Goal: Task Accomplishment & Management: Manage account settings

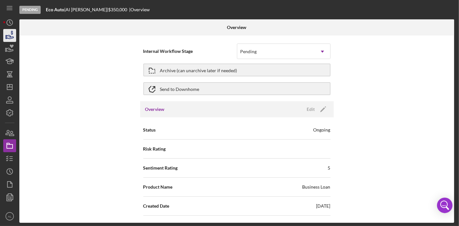
scroll to position [547, 0]
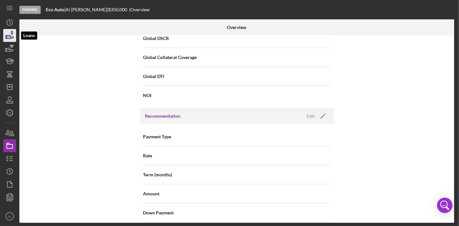
click at [10, 38] on icon "button" at bounding box center [10, 37] width 7 height 4
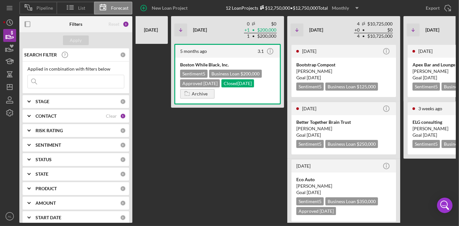
scroll to position [0, 164]
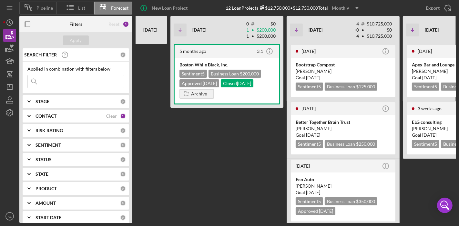
click at [92, 117] on div "CONTACT" at bounding box center [71, 116] width 70 height 5
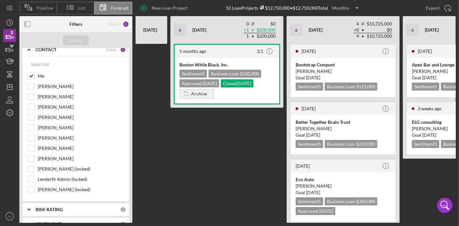
scroll to position [76, 0]
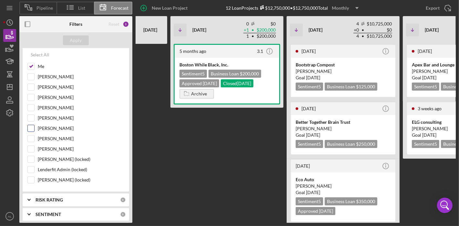
click at [31, 129] on input "[PERSON_NAME]" at bounding box center [31, 128] width 6 height 6
checkbox input "true"
click at [36, 65] on div "Me" at bounding box center [75, 68] width 97 height 10
click at [32, 66] on input "Me" at bounding box center [31, 66] width 6 height 6
checkbox input "false"
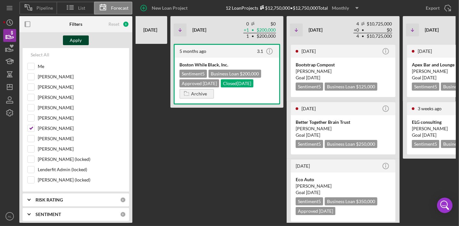
click at [75, 37] on div "Apply" at bounding box center [76, 41] width 12 height 10
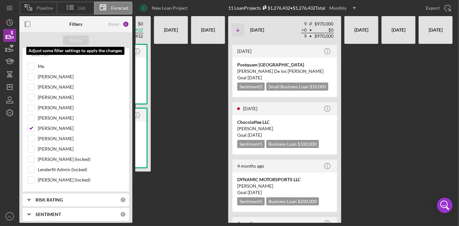
scroll to position [0, 143]
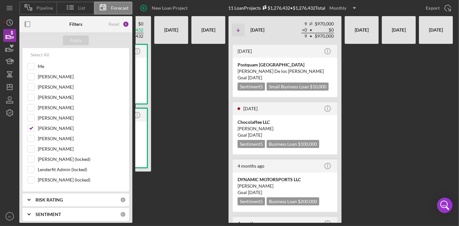
click at [420, 124] on div at bounding box center [436, 133] width 34 height 179
click at [356, 115] on div at bounding box center [362, 133] width 34 height 179
drag, startPoint x: 354, startPoint y: 115, endPoint x: 369, endPoint y: 232, distance: 117.6
click at [369, 226] on html "Pipeline List Forecast New Loan Project 11 Loan Projects $1,276,432 • $1,276,43…" at bounding box center [229, 113] width 459 height 226
drag, startPoint x: 376, startPoint y: 129, endPoint x: 384, endPoint y: 209, distance: 79.8
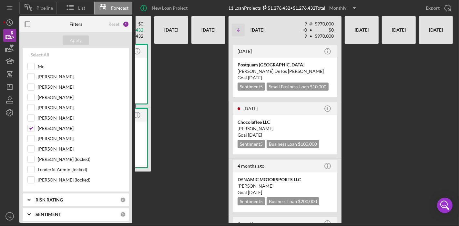
click at [384, 209] on div "[DATE] Icon/Info WytchWood Emporium LLC Sentiment 5 Business Loan $126,432 Appr…" at bounding box center [247, 133] width 418 height 179
click at [338, 65] on div "[DATE] Icon/Info Postquam Boston [PERSON_NAME] De los [PERSON_NAME] Goal [DATE]…" at bounding box center [285, 72] width 113 height 57
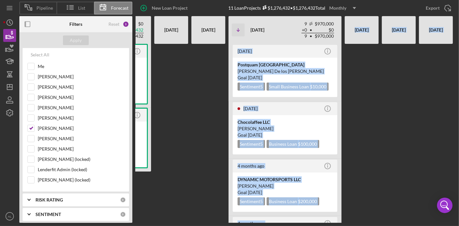
drag, startPoint x: 252, startPoint y: 35, endPoint x: 317, endPoint y: 241, distance: 215.6
click at [317, 226] on html "Pipeline List Forecast New Loan Project 11 Loan Projects $1,276,432 • $1,276,43…" at bounding box center [229, 113] width 459 height 226
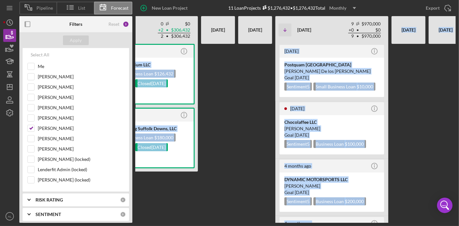
scroll to position [0, 96]
click at [262, 191] on div at bounding box center [255, 133] width 34 height 179
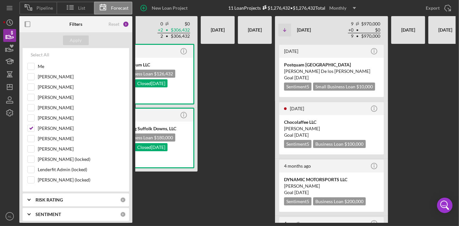
scroll to position [0, 143]
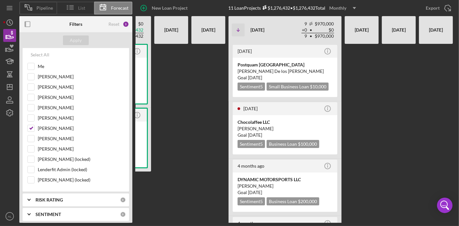
click at [73, 10] on icon at bounding box center [70, 7] width 16 height 16
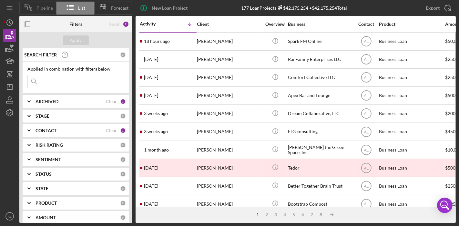
click at [46, 10] on span "Pipeline" at bounding box center [44, 7] width 16 height 5
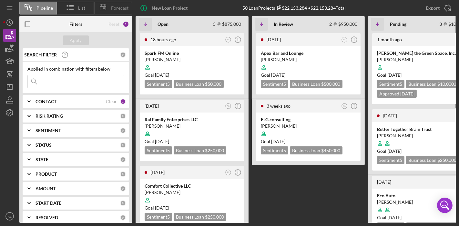
click at [118, 8] on span "Forecast" at bounding box center [119, 7] width 17 height 5
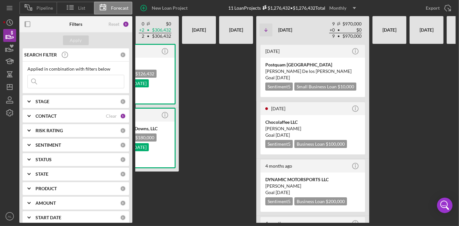
scroll to position [0, 114]
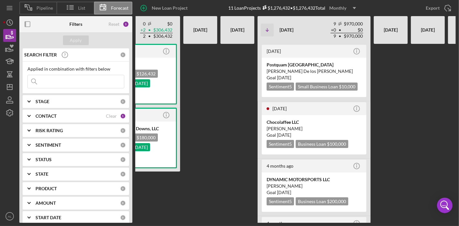
drag, startPoint x: 381, startPoint y: 151, endPoint x: 370, endPoint y: 153, distance: 10.8
click at [370, 153] on div "[DATE] Icon/Info WytchWood Emporium LLC Sentiment 5 Business Loan $126,432 Appr…" at bounding box center [276, 133] width 418 height 179
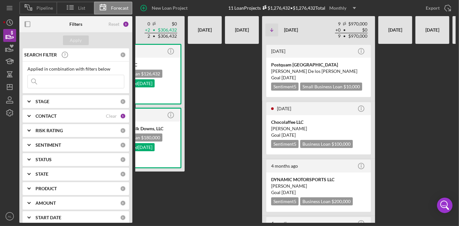
scroll to position [0, 109]
click at [273, 29] on icon "Icon/Table Sort Arrow" at bounding box center [271, 30] width 13 height 13
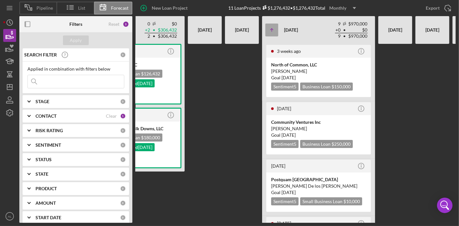
click at [273, 29] on icon "Icon/Table Sort Arrow" at bounding box center [271, 30] width 13 height 13
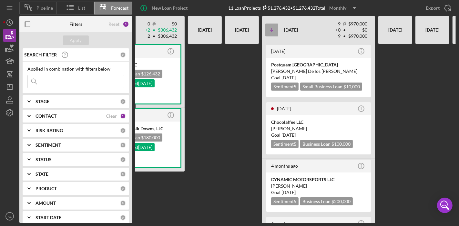
click at [273, 29] on icon "Icon/Table Sort Arrow" at bounding box center [271, 30] width 13 height 13
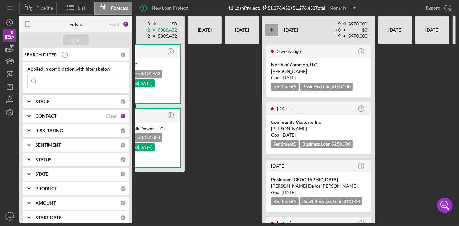
click at [273, 29] on icon "Icon/Table Sort Arrow" at bounding box center [271, 30] width 13 height 13
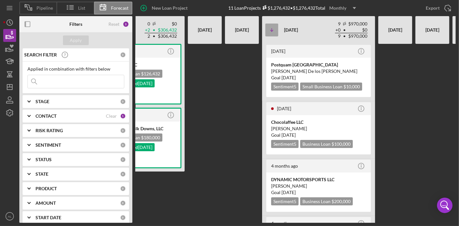
click at [273, 29] on icon "Icon/Table Sort Arrow" at bounding box center [271, 30] width 13 height 13
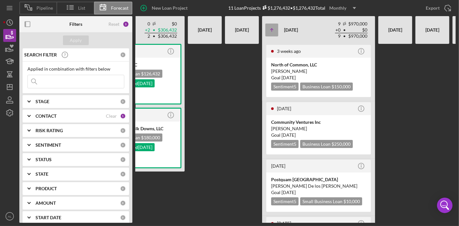
click at [273, 29] on icon "Icon/Table Sort Arrow" at bounding box center [271, 30] width 13 height 13
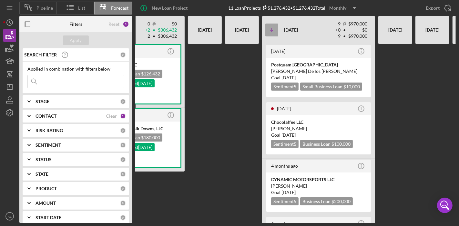
click at [273, 29] on icon "Icon/Table Sort Arrow" at bounding box center [271, 30] width 13 height 13
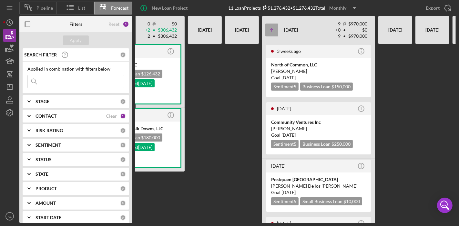
click at [273, 29] on icon "Icon/Table Sort Arrow" at bounding box center [271, 30] width 13 height 13
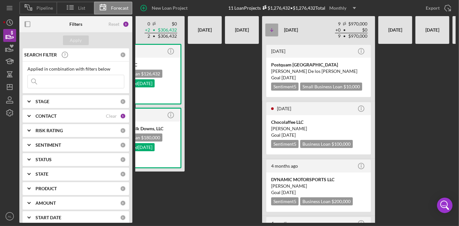
click at [274, 29] on icon "Icon/Table Sort Arrow" at bounding box center [271, 30] width 13 height 13
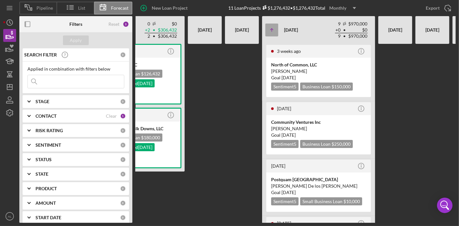
click at [274, 29] on icon "Icon/Table Sort Arrow" at bounding box center [271, 30] width 13 height 13
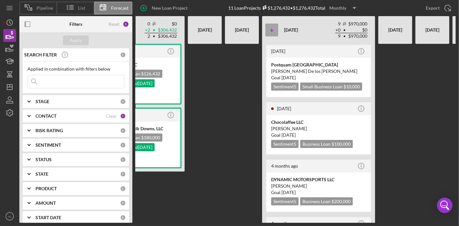
click at [274, 29] on icon "Icon/Table Sort Arrow" at bounding box center [271, 30] width 13 height 13
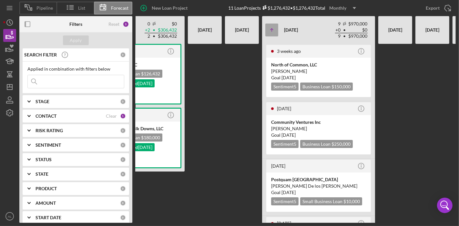
click at [274, 29] on icon "Icon/Table Sort Arrow" at bounding box center [271, 30] width 13 height 13
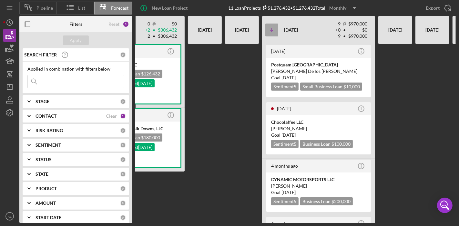
click at [274, 29] on icon "Icon/Table Sort Arrow" at bounding box center [271, 30] width 13 height 13
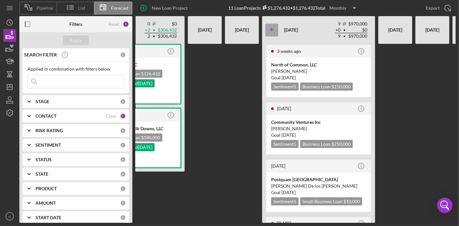
click at [274, 29] on icon "Icon/Table Sort Arrow" at bounding box center [271, 30] width 13 height 13
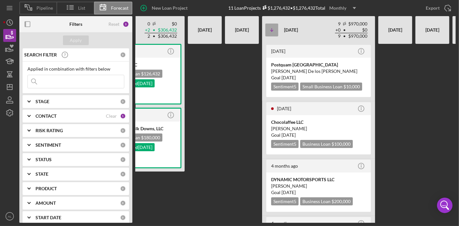
click at [272, 31] on line "button" at bounding box center [272, 29] width 0 height 3
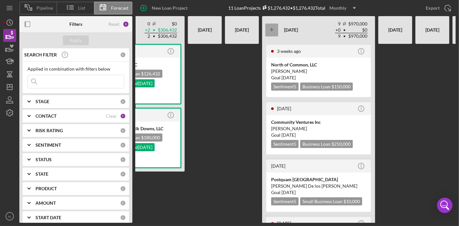
click at [272, 31] on line "button" at bounding box center [272, 30] width 0 height 3
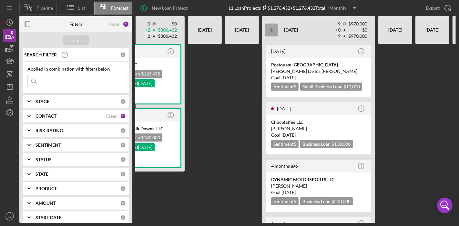
click at [272, 31] on line "button" at bounding box center [272, 29] width 0 height 3
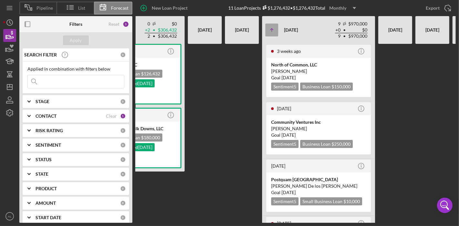
click at [272, 31] on line "button" at bounding box center [272, 30] width 0 height 3
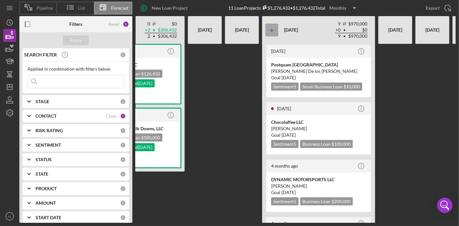
click at [272, 31] on line "button" at bounding box center [272, 29] width 0 height 3
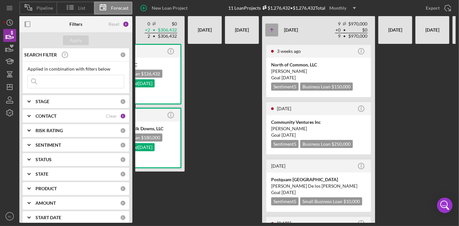
click at [276, 30] on icon "Icon/Table Sort Arrow" at bounding box center [271, 30] width 13 height 13
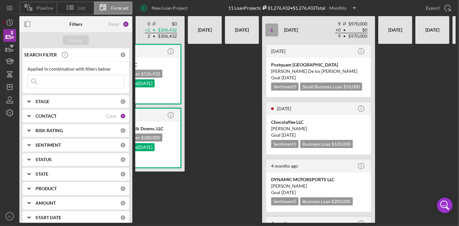
click at [275, 30] on icon "Icon/Table Sort Arrow" at bounding box center [271, 30] width 13 height 13
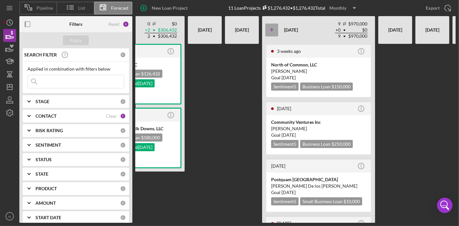
click at [275, 30] on icon "Icon/Table Sort Arrow" at bounding box center [271, 30] width 13 height 13
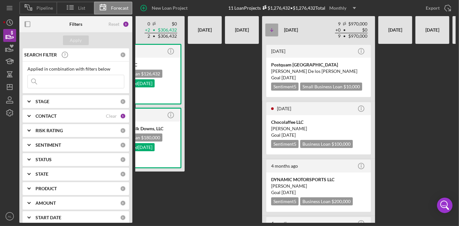
click at [275, 30] on icon "Icon/Table Sort Arrow" at bounding box center [271, 30] width 13 height 13
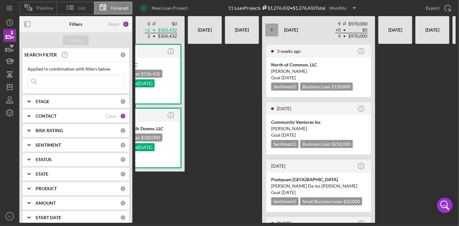
click at [275, 30] on icon "Icon/Table Sort Arrow" at bounding box center [271, 30] width 13 height 13
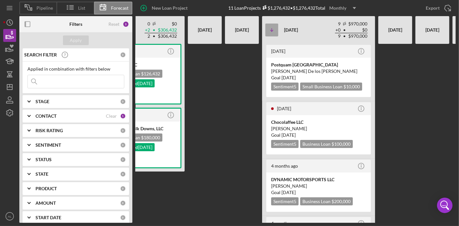
click at [275, 30] on icon "Icon/Table Sort Arrow" at bounding box center [271, 30] width 13 height 13
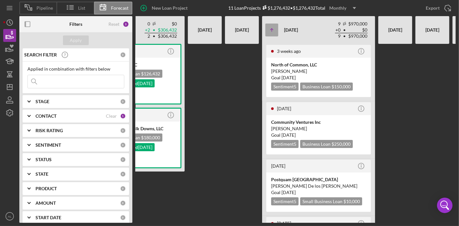
click at [275, 30] on icon "Icon/Table Sort Arrow" at bounding box center [271, 30] width 13 height 13
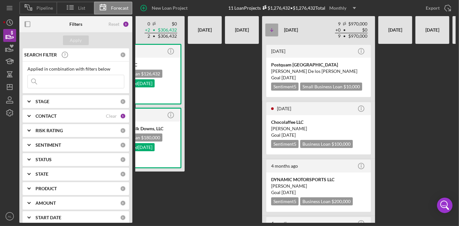
click at [275, 30] on icon "Icon/Table Sort Arrow" at bounding box center [271, 30] width 13 height 13
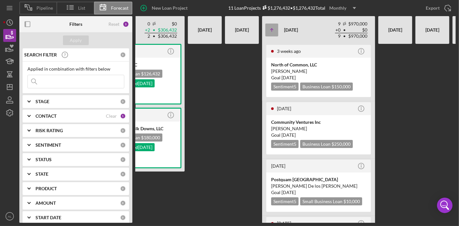
click at [275, 30] on icon "Icon/Table Sort Arrow" at bounding box center [271, 30] width 13 height 13
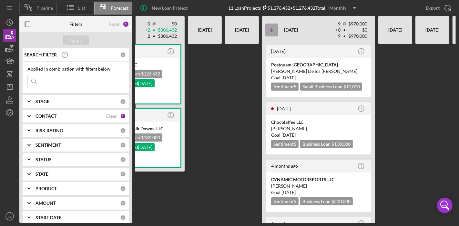
click at [273, 28] on icon "Icon/Table Sort Arrow" at bounding box center [271, 30] width 13 height 13
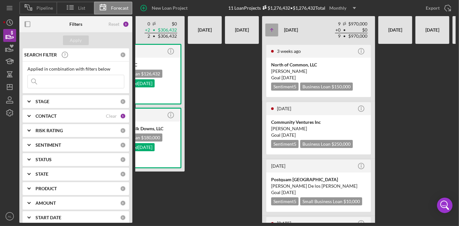
click at [273, 28] on icon "Icon/Table Sort Arrow" at bounding box center [271, 30] width 13 height 13
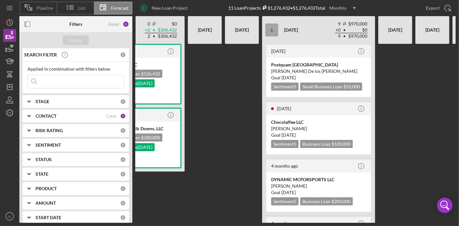
click at [273, 28] on icon "Icon/Table Sort Arrow" at bounding box center [271, 30] width 13 height 13
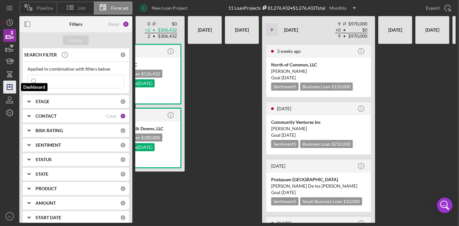
click at [11, 87] on icon "Icon/Dashboard" at bounding box center [10, 87] width 16 height 16
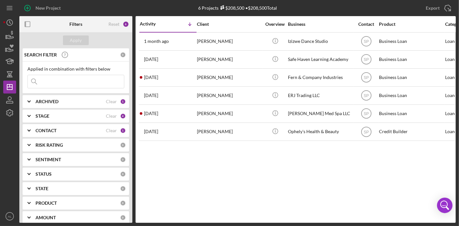
click at [52, 129] on b "CONTACT" at bounding box center [46, 130] width 21 height 5
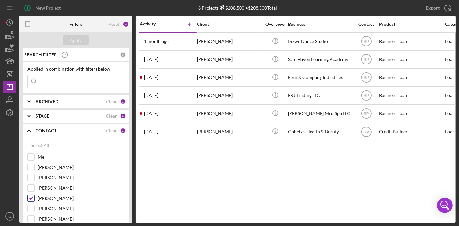
click at [28, 195] on input "[PERSON_NAME]" at bounding box center [31, 198] width 6 height 6
checkbox input "false"
click at [29, 220] on input "[PERSON_NAME]" at bounding box center [31, 219] width 6 height 6
checkbox input "true"
click at [76, 42] on div "Apply" at bounding box center [76, 41] width 12 height 10
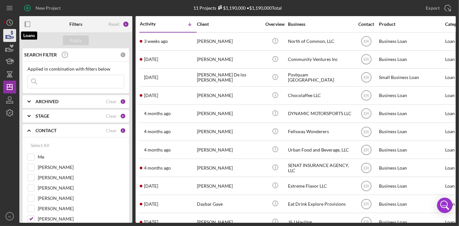
click at [13, 34] on icon "button" at bounding box center [10, 35] width 16 height 16
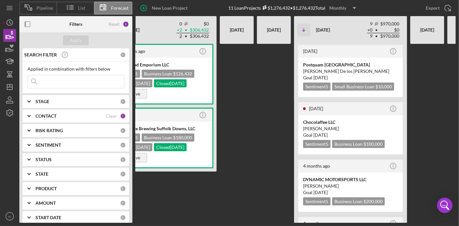
scroll to position [0, 78]
drag, startPoint x: 412, startPoint y: 156, endPoint x: 424, endPoint y: 241, distance: 85.7
click at [424, 226] on html "Pipeline List Forecast New Loan Project 11 Loan Projects $1,276,432 • $1,276,43…" at bounding box center [229, 113] width 459 height 226
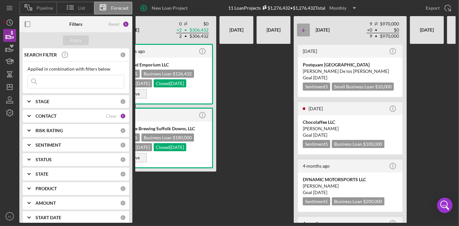
click at [302, 32] on icon "Icon/Table Sort Arrow" at bounding box center [303, 30] width 13 height 13
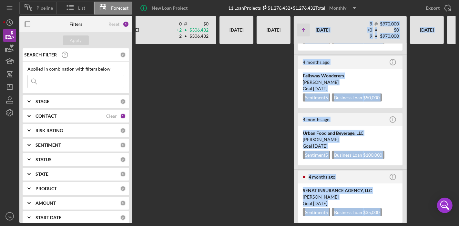
scroll to position [343, 0]
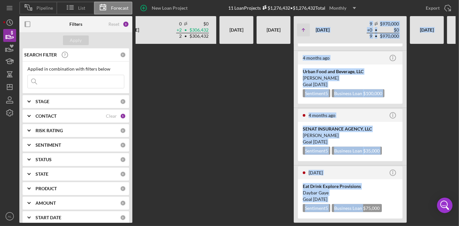
drag, startPoint x: 308, startPoint y: 42, endPoint x: 352, endPoint y: 222, distance: 185.9
click at [352, 222] on div "Load More Icon/Table Sort Arrow [DATE] 0 $0 + 2 • $306,432 2 • $306,432 Non-Adj…" at bounding box center [296, 119] width 320 height 207
click at [271, 125] on div "[DATE] Icon/Info WytchWood Emporium LLC Sentiment 5 Business Loan $126,432 Appr…" at bounding box center [312, 133] width 418 height 179
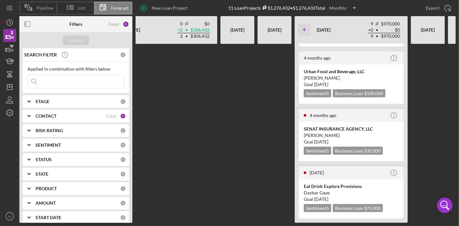
scroll to position [0, 143]
